Goal: Task Accomplishment & Management: Manage account settings

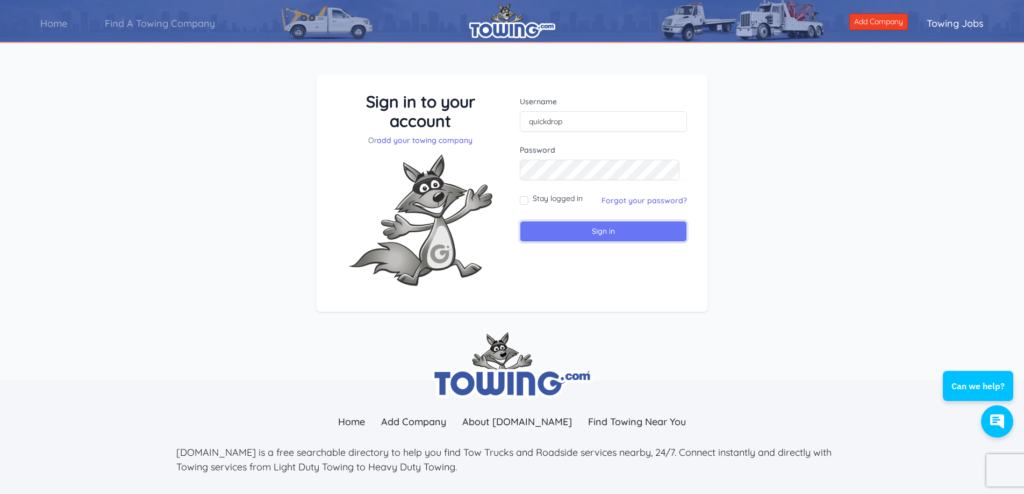
click at [566, 231] on input "Sign in" at bounding box center [603, 231] width 167 height 21
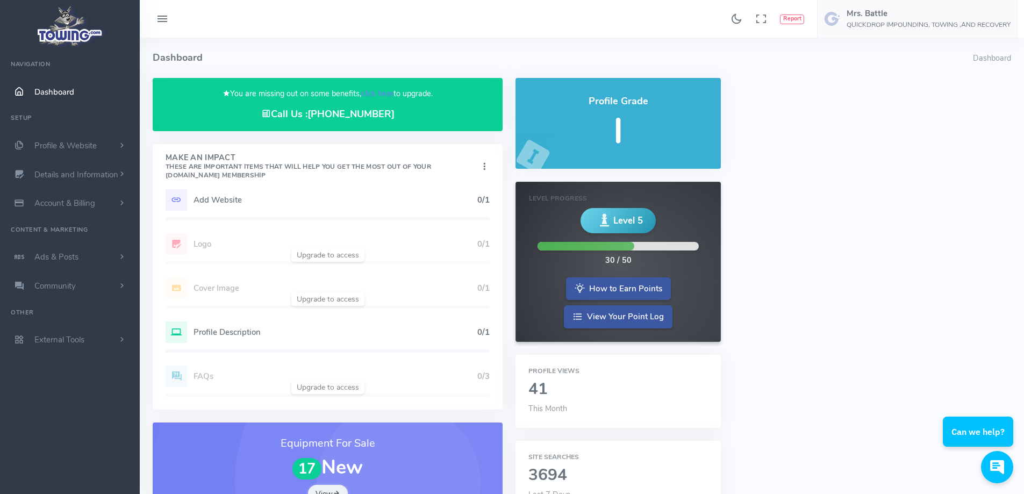
click at [22, 88] on icon "scrollable content" at bounding box center [18, 92] width 27 height 11
click at [835, 19] on img at bounding box center [832, 18] width 17 height 17
click at [951, 102] on span "Logout" at bounding box center [957, 102] width 24 height 11
